Goal: Check status: Check status

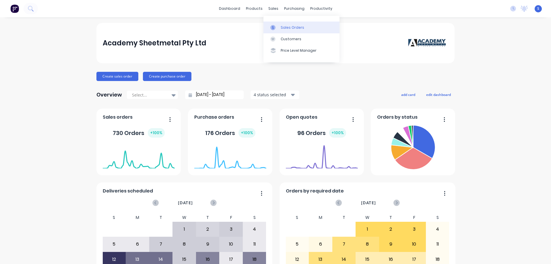
click at [294, 27] on div "Sales Orders" at bounding box center [293, 27] width 24 height 5
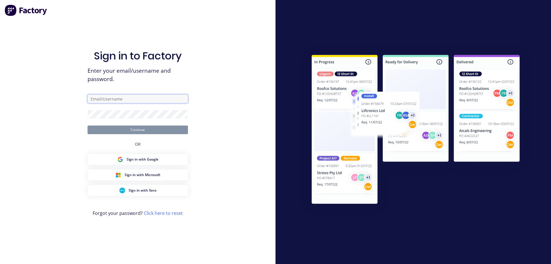
type input "[EMAIL_ADDRESS][DOMAIN_NAME]"
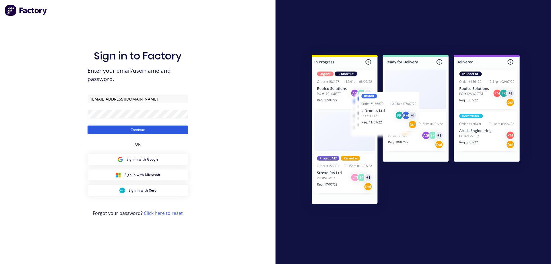
click at [138, 130] on button "Continue" at bounding box center [138, 129] width 100 height 9
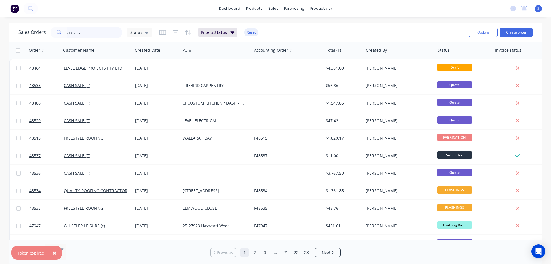
click at [96, 34] on input "text" at bounding box center [95, 32] width 56 height 11
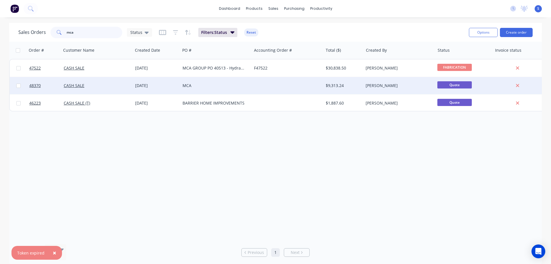
type input "mca"
click at [103, 87] on div "CASH SALE" at bounding box center [96, 86] width 64 height 6
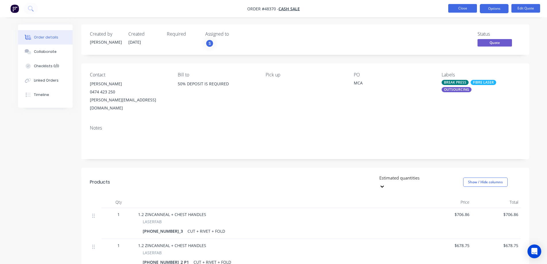
click at [467, 7] on button "Close" at bounding box center [462, 8] width 29 height 9
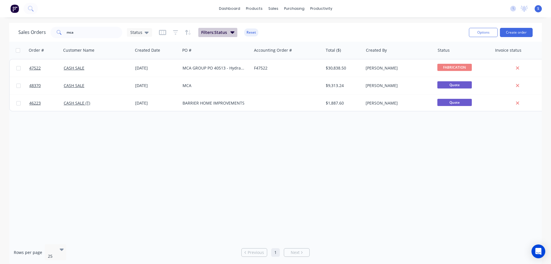
click at [232, 35] on button "Filters: Status" at bounding box center [217, 32] width 39 height 9
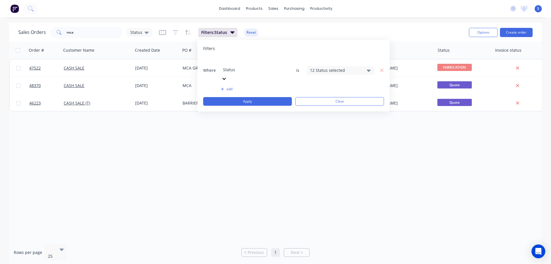
click at [322, 67] on div "12 Status selected" at bounding box center [336, 70] width 52 height 6
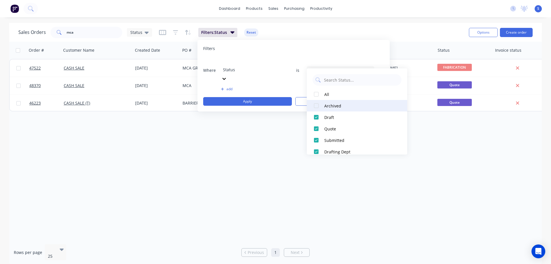
click at [324, 106] on button "Archived" at bounding box center [357, 105] width 100 height 11
click at [441, 165] on div "Order # Customer Name Created Date PO # Accounting Order # Total ($) Created By…" at bounding box center [275, 141] width 533 height 198
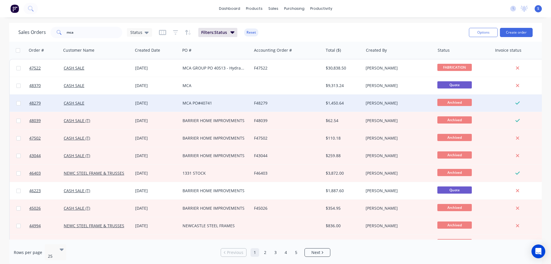
click at [214, 104] on div "MCA PO#40741" at bounding box center [215, 103] width 64 height 6
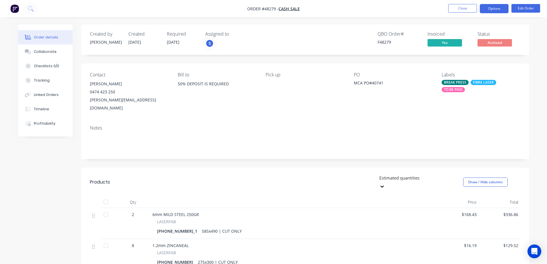
click at [496, 10] on button "Options" at bounding box center [494, 8] width 29 height 9
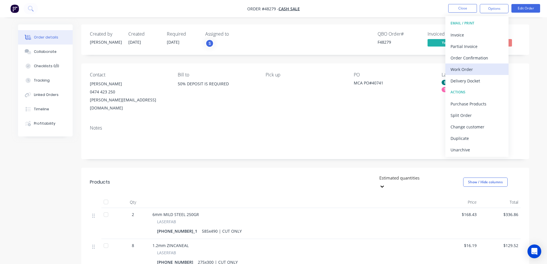
click at [460, 72] on div "Work Order" at bounding box center [476, 69] width 53 height 8
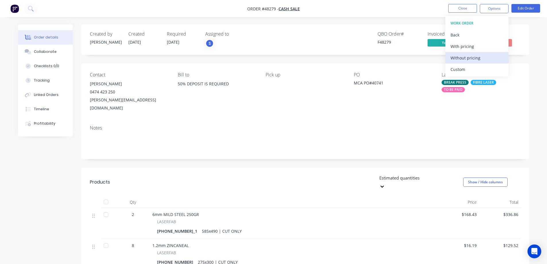
click at [464, 58] on div "Without pricing" at bounding box center [476, 58] width 53 height 8
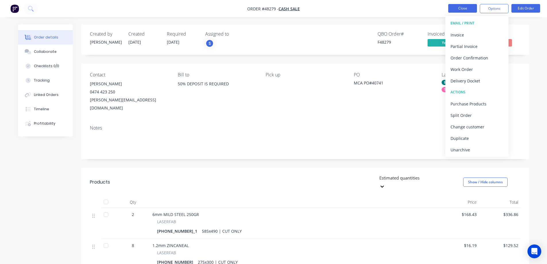
click at [466, 9] on button "Close" at bounding box center [462, 8] width 29 height 9
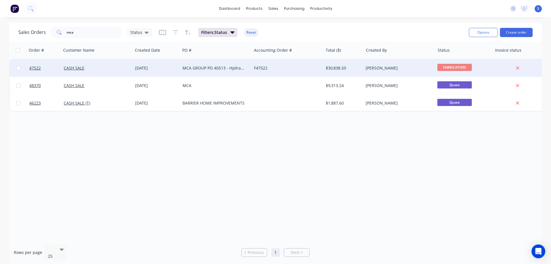
click at [99, 66] on div "CASH SALE" at bounding box center [96, 68] width 64 height 6
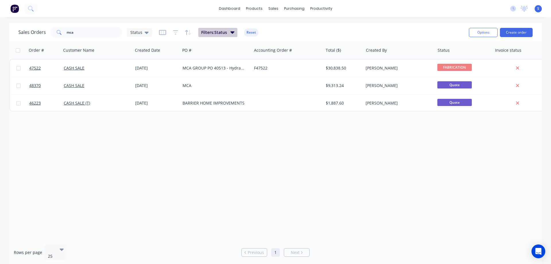
click at [232, 32] on icon "button" at bounding box center [232, 32] width 4 height 2
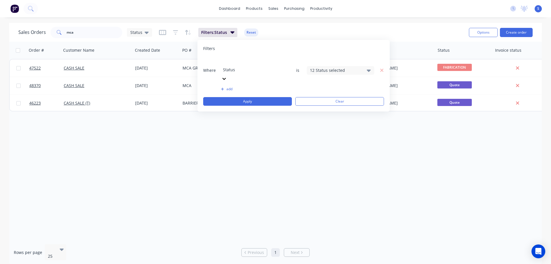
click at [326, 55] on div "Filters Where option Status, selected. Select is focused ,type to refine list, …" at bounding box center [293, 75] width 192 height 71
click at [327, 67] on div "12 Status selected" at bounding box center [336, 70] width 52 height 6
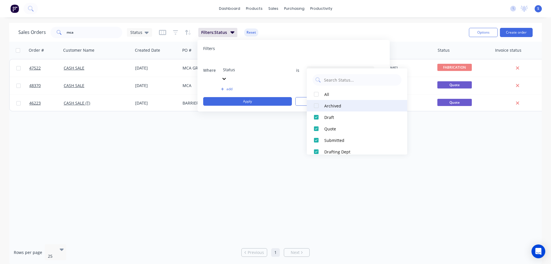
click at [326, 105] on div "Archived" at bounding box center [358, 106] width 69 height 6
click at [146, 168] on div "Order # Customer Name Created Date PO # Accounting Order # Total ($) Created By…" at bounding box center [275, 141] width 533 height 198
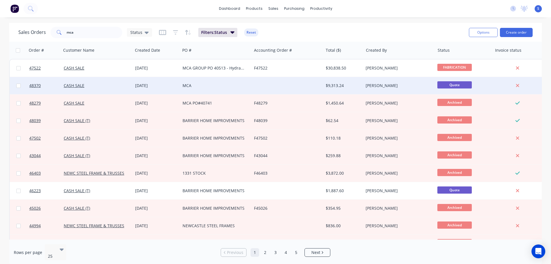
click at [91, 89] on div "CASH SALE" at bounding box center [96, 85] width 71 height 17
